Goal: Obtain resource: Obtain resource

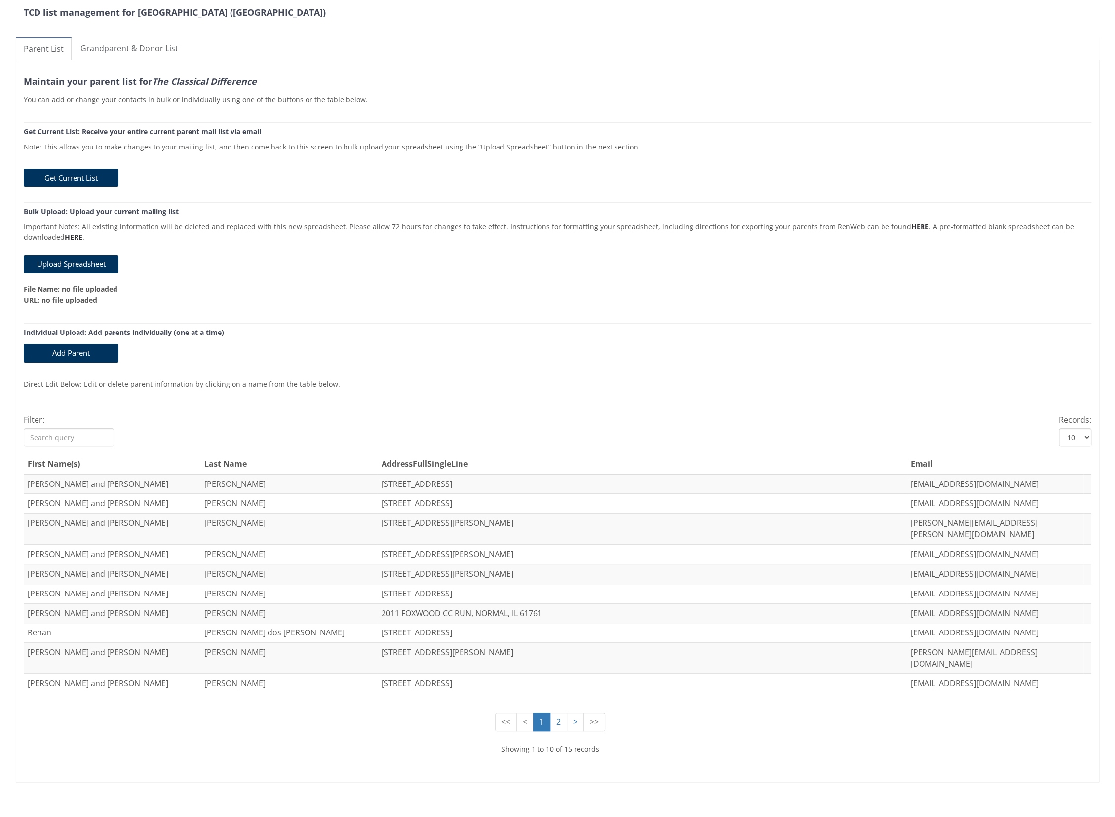
click at [1080, 435] on select "10 25" at bounding box center [1075, 437] width 33 height 18
select select "25"
click at [1059, 428] on select "10 25" at bounding box center [1075, 437] width 33 height 18
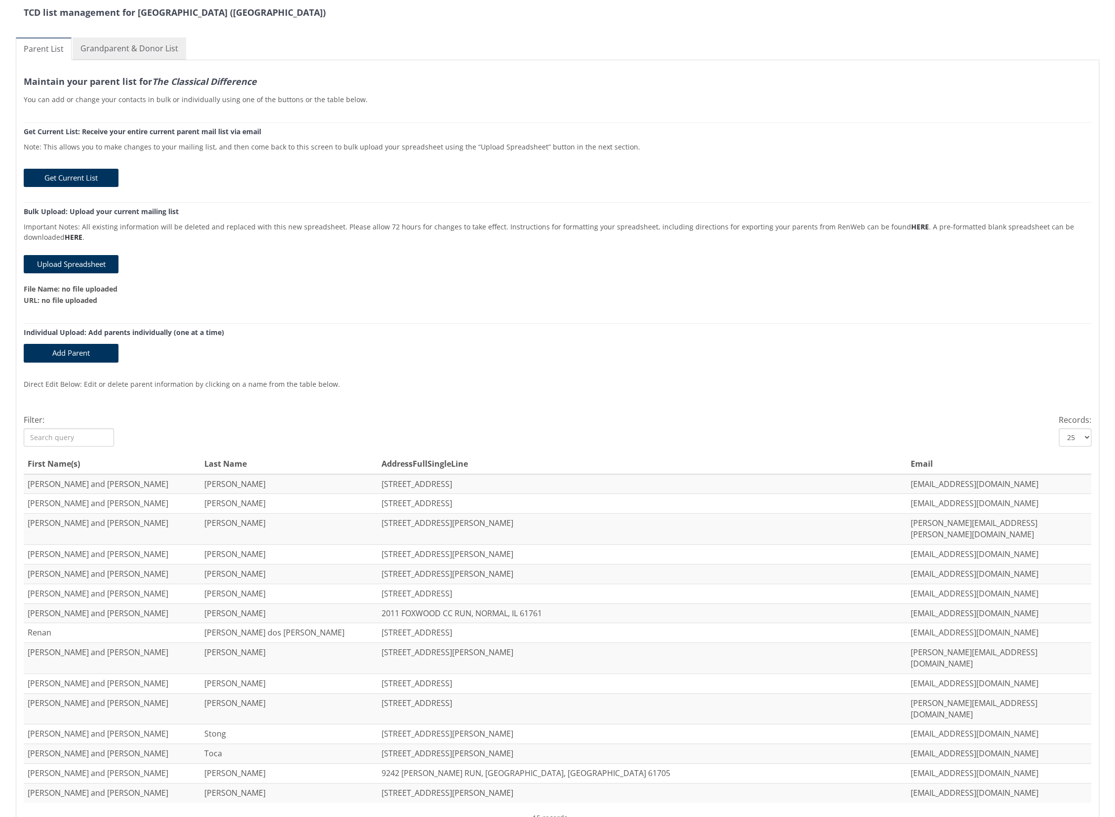
click at [150, 48] on link "Grandparent & Donor List" at bounding box center [130, 49] width 114 height 22
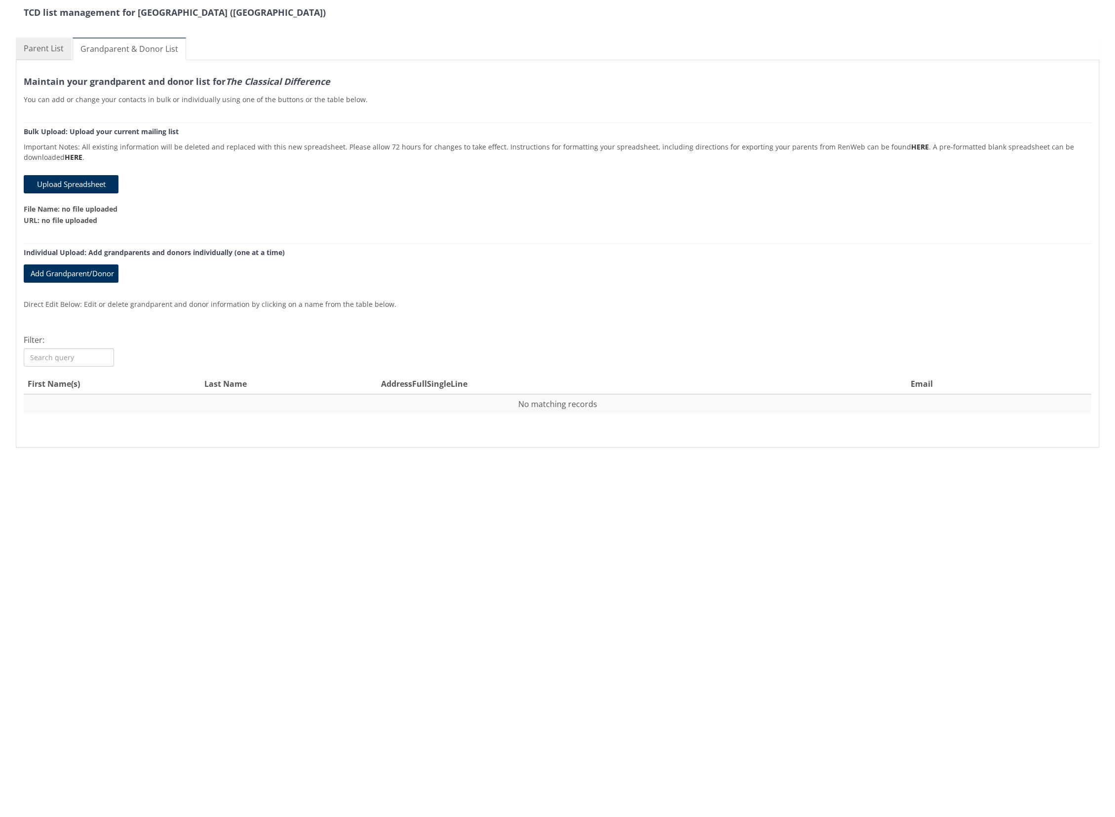
click at [27, 43] on link "Parent List" at bounding box center [44, 49] width 56 height 22
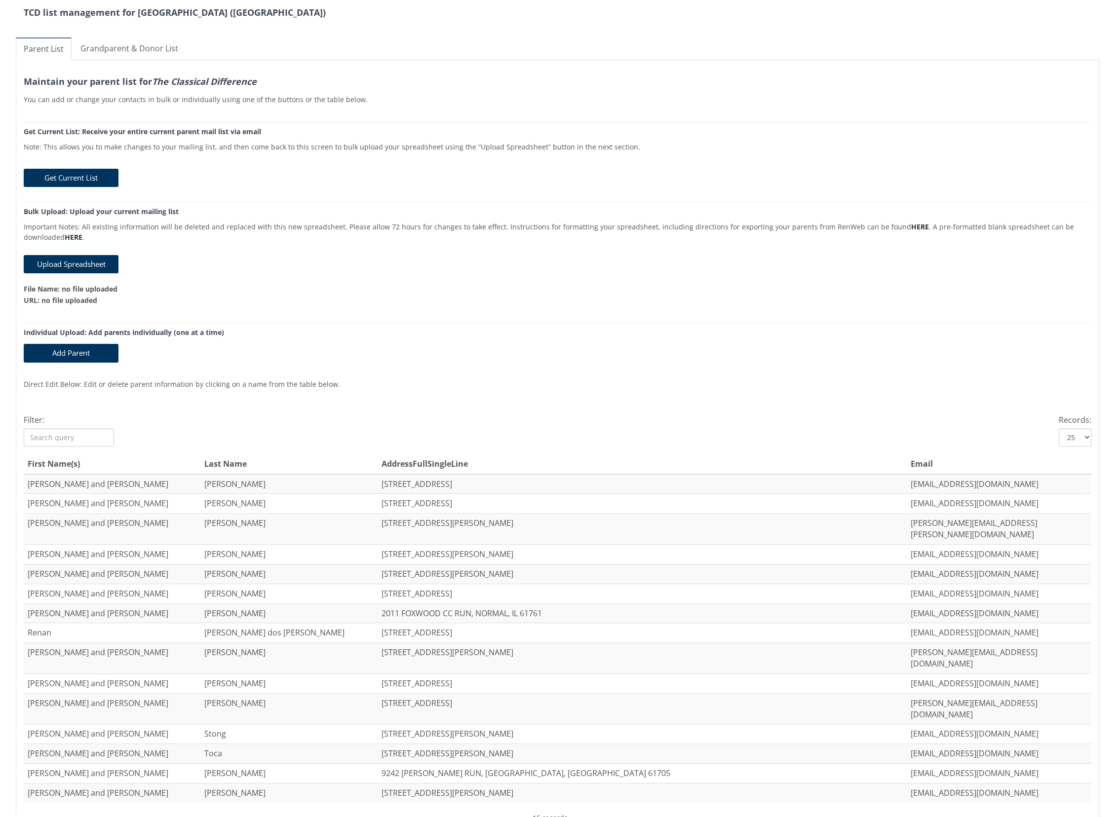
scroll to position [15, 0]
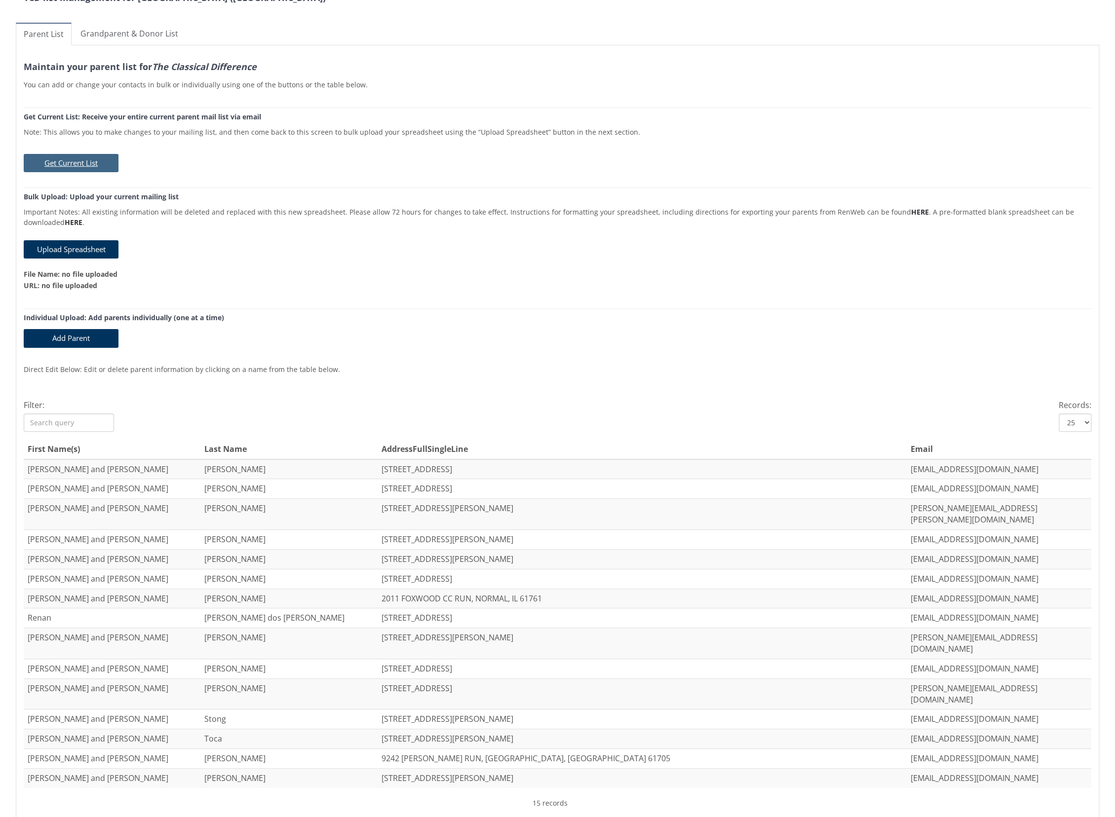
click at [91, 161] on button "Get Current List" at bounding box center [71, 163] width 95 height 18
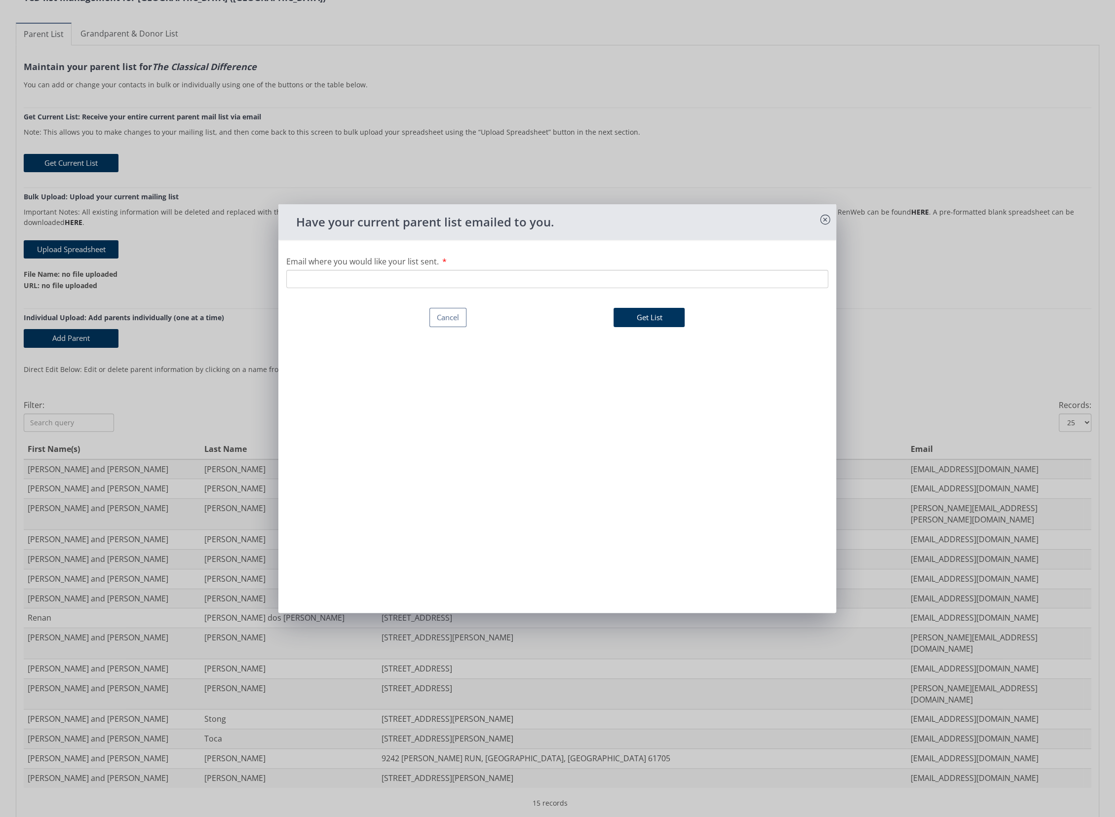
click at [555, 282] on input "Email where you would like your list sent." at bounding box center [557, 279] width 542 height 18
type input "gwilliams@accsedu.org"
click at [669, 314] on button "Get List" at bounding box center [648, 317] width 71 height 19
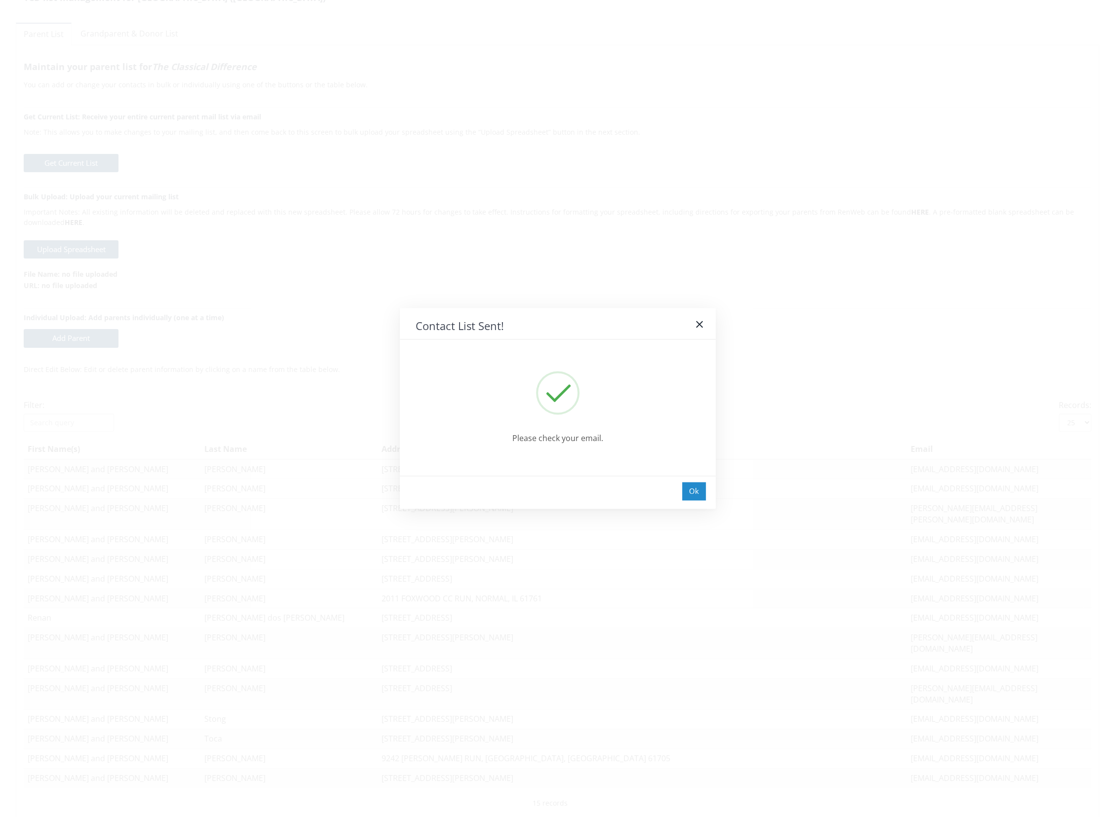
click at [694, 494] on div "Ok" at bounding box center [694, 491] width 24 height 18
